Goal: Task Accomplishment & Management: Manage account settings

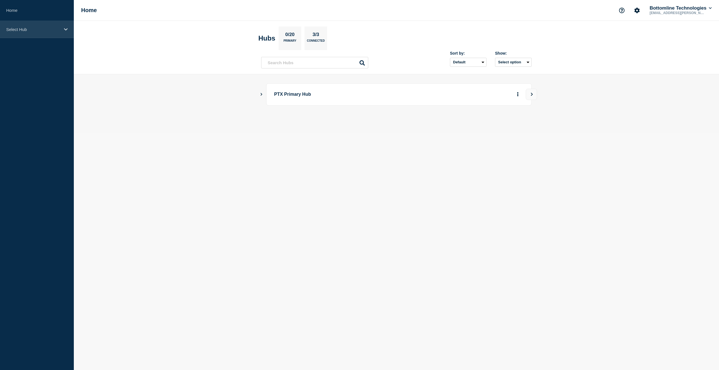
click at [59, 30] on p "Select Hub" at bounding box center [33, 29] width 54 height 5
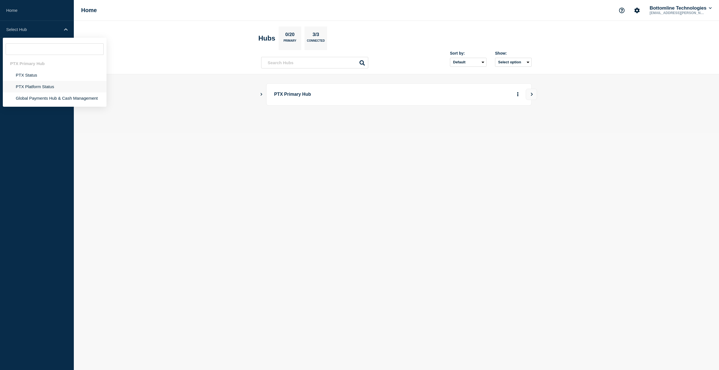
click at [41, 87] on li "PTX Platform Status" at bounding box center [55, 87] width 104 height 12
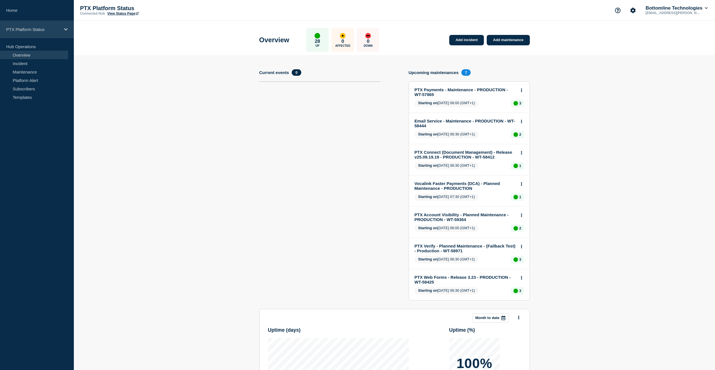
click at [38, 26] on div "PTX Platform Status" at bounding box center [37, 29] width 74 height 17
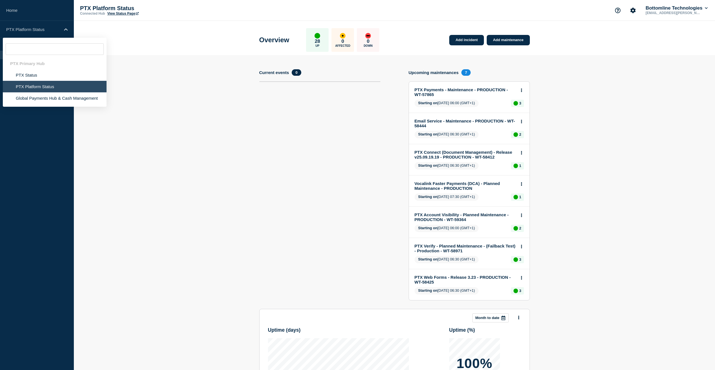
click at [235, 105] on section "Add incident Add maintenance Current events 0 Upcoming maintenances 7 PTX Payme…" at bounding box center [394, 271] width 641 height 432
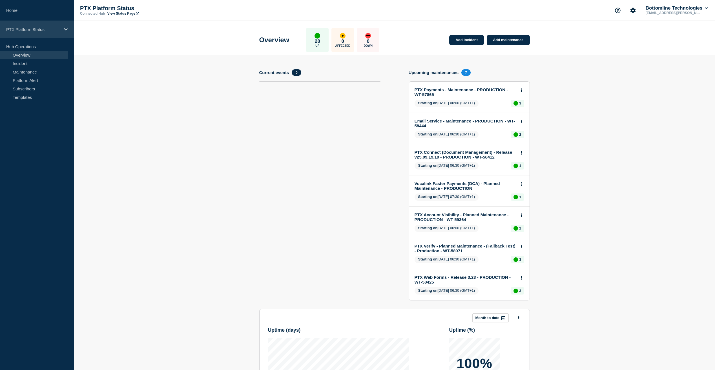
click at [43, 33] on div "PTX Platform Status" at bounding box center [37, 29] width 74 height 17
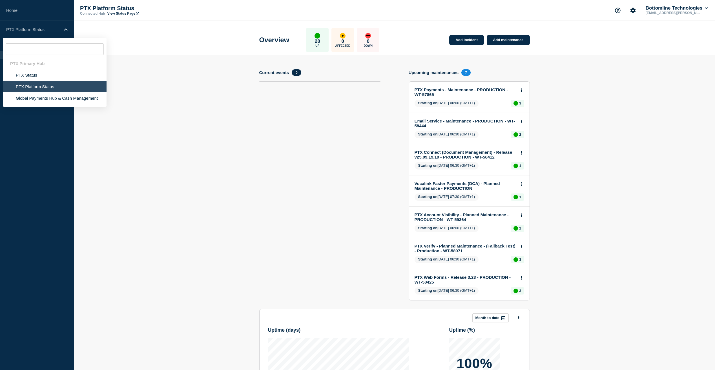
click at [31, 50] on input "text" at bounding box center [55, 49] width 98 height 12
click at [35, 86] on li "PTX Platform Status" at bounding box center [55, 87] width 104 height 12
click at [207, 115] on section "Add incident Add maintenance Current events 0 Upcoming maintenances 7 PTX Payme…" at bounding box center [394, 271] width 641 height 432
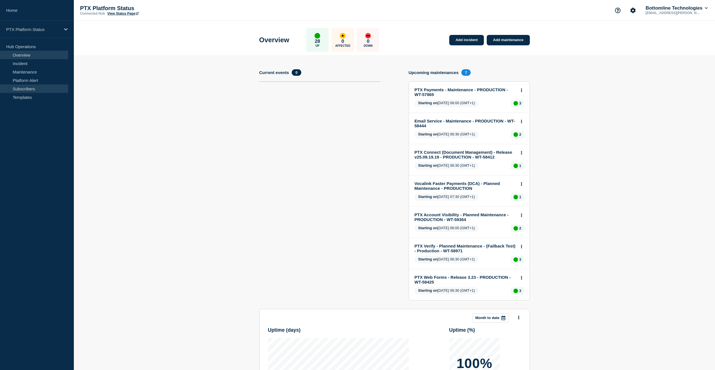
click at [28, 87] on link "Subscribers" at bounding box center [34, 89] width 68 height 8
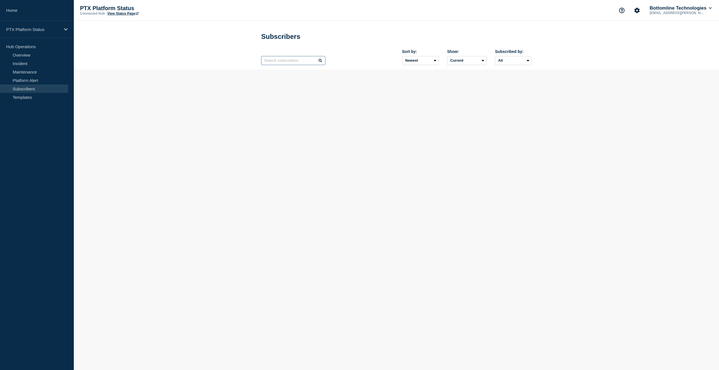
click at [292, 63] on input "text" at bounding box center [293, 60] width 64 height 9
paste input "[EMAIL_ADDRESS][DOMAIN_NAME]"
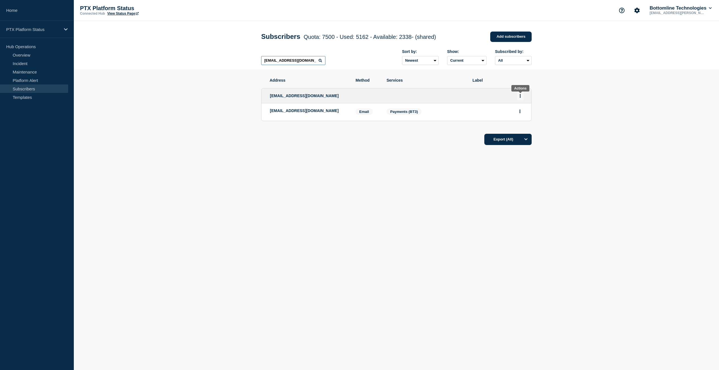
type input "[EMAIL_ADDRESS][DOMAIN_NAME]"
click at [521, 96] on button "Actions" at bounding box center [520, 96] width 7 height 9
click at [518, 113] on link "Edit" at bounding box center [518, 112] width 6 height 4
click at [519, 112] on button "Actions" at bounding box center [520, 111] width 7 height 9
drag, startPoint x: 456, startPoint y: 136, endPoint x: 410, endPoint y: 130, distance: 46.3
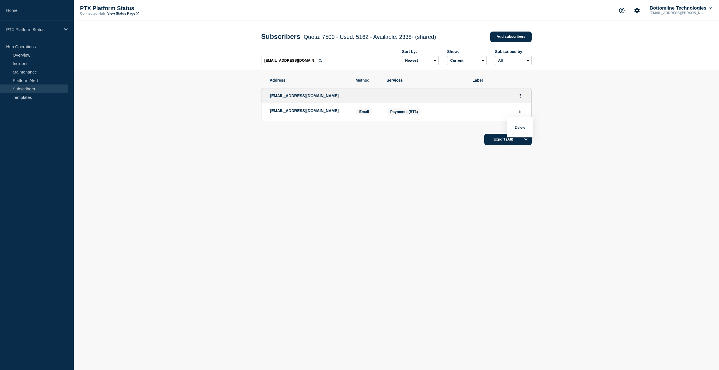
click at [455, 136] on div "Export (All)" at bounding box center [396, 138] width 271 height 16
click at [440, 145] on div "Export (All)" at bounding box center [396, 138] width 271 height 16
click at [308, 113] on p "[EMAIL_ADDRESS][DOMAIN_NAME]" at bounding box center [308, 110] width 77 height 5
click at [315, 94] on div "[EMAIL_ADDRESS][DOMAIN_NAME]" at bounding box center [397, 95] width 270 height 15
click at [520, 111] on icon "Actions" at bounding box center [520, 112] width 1 height 4
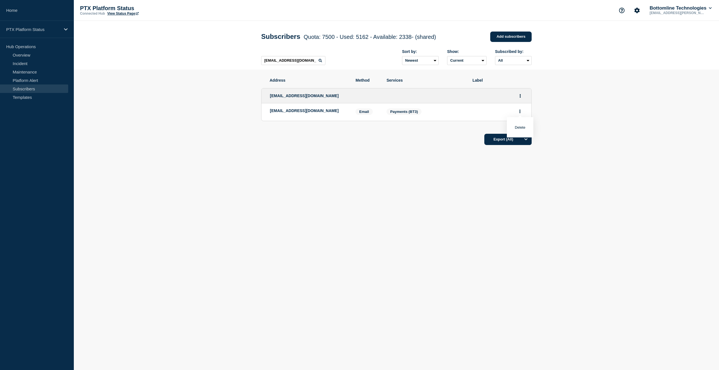
drag, startPoint x: 452, startPoint y: 124, endPoint x: 439, endPoint y: 121, distance: 13.5
click at [452, 124] on ul "[EMAIL_ADDRESS][DOMAIN_NAME] [EMAIL_ADDRESS][DOMAIN_NAME] Email Email: [EMAIL_A…" at bounding box center [396, 105] width 271 height 44
click at [410, 113] on span "Payments (BT3)" at bounding box center [404, 112] width 28 height 4
click at [316, 112] on p "[EMAIL_ADDRESS][DOMAIN_NAME]" at bounding box center [308, 110] width 77 height 5
click at [311, 112] on p "[EMAIL_ADDRESS][DOMAIN_NAME]" at bounding box center [308, 110] width 77 height 5
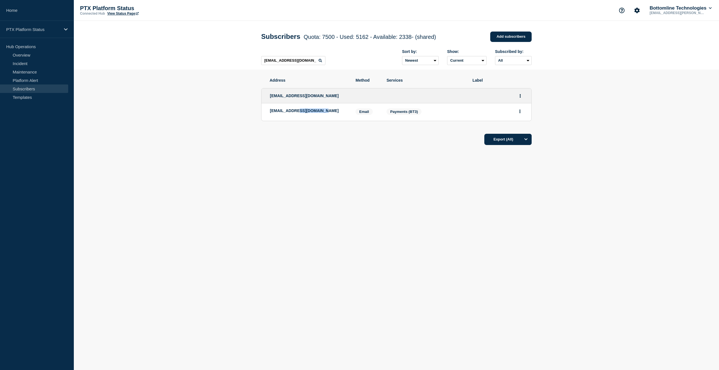
click at [311, 112] on p "[EMAIL_ADDRESS][DOMAIN_NAME]" at bounding box center [308, 110] width 77 height 5
drag, startPoint x: 311, startPoint y: 112, endPoint x: 304, endPoint y: 112, distance: 7.6
click at [304, 112] on p "[EMAIL_ADDRESS][DOMAIN_NAME]" at bounding box center [308, 110] width 77 height 5
click at [521, 96] on icon "Actions" at bounding box center [520, 96] width 1 height 4
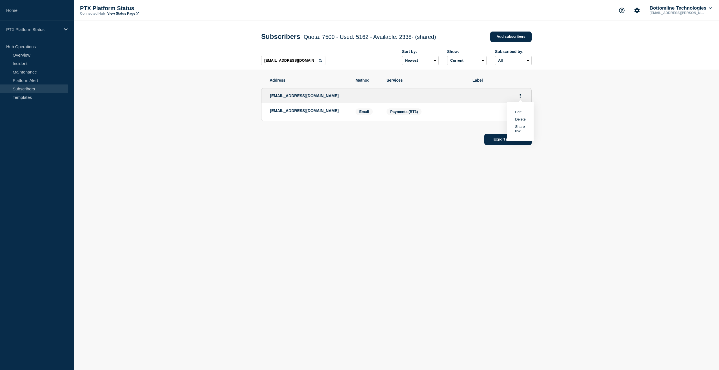
click at [520, 112] on link "Edit" at bounding box center [518, 112] width 6 height 4
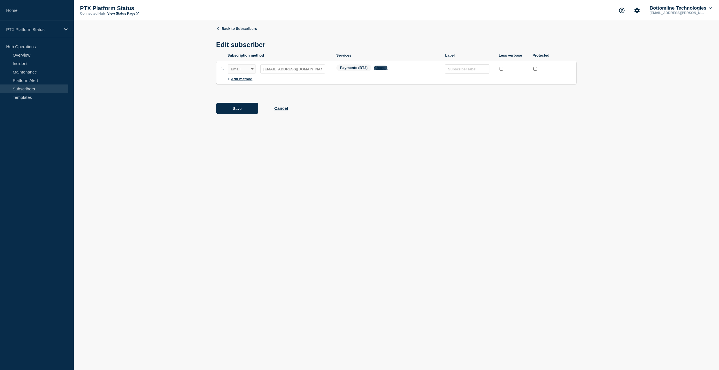
click at [384, 70] on button "Change" at bounding box center [381, 68] width 14 height 4
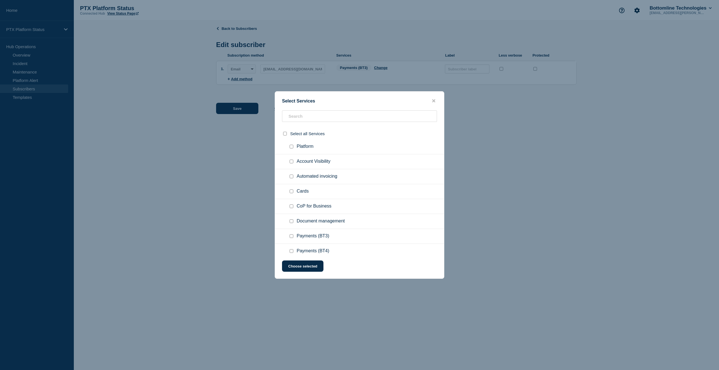
scroll to position [266, 0]
